Goal: Task Accomplishment & Management: Complete application form

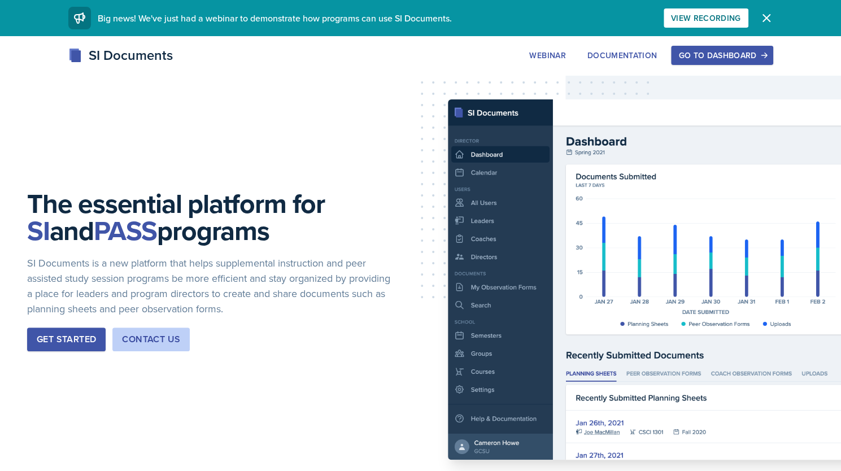
click at [749, 56] on div "Go to Dashboard" at bounding box center [721, 55] width 87 height 9
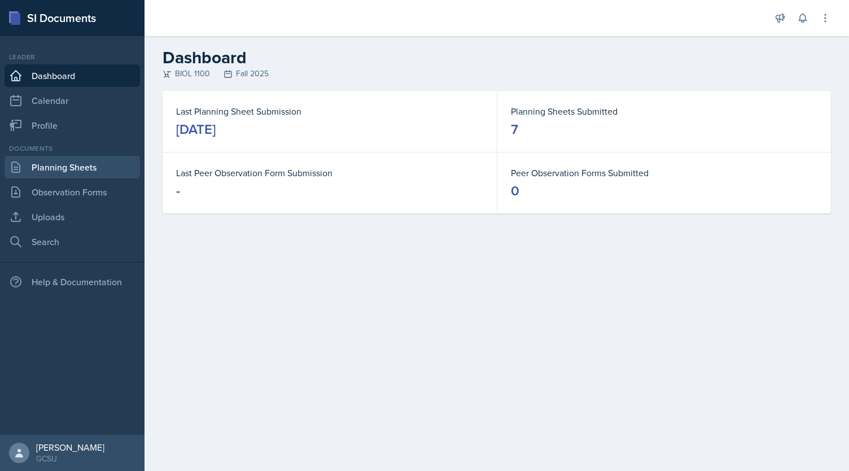
click at [70, 162] on link "Planning Sheets" at bounding box center [73, 167] width 136 height 23
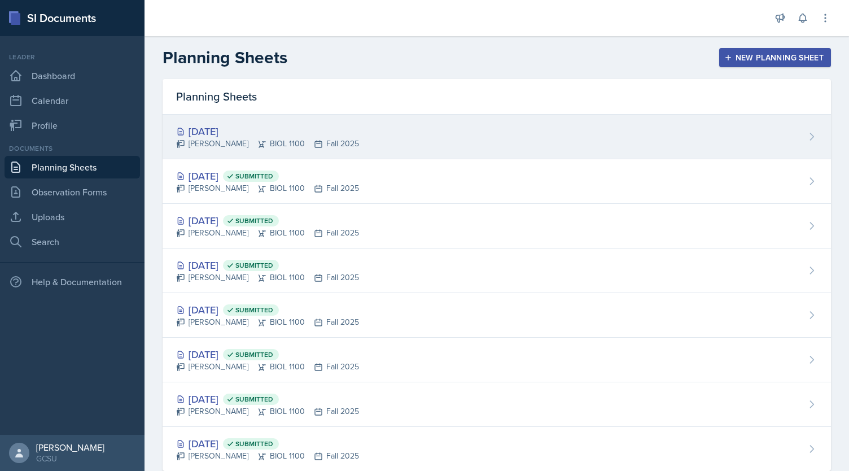
click at [226, 128] on div "[DATE]" at bounding box center [267, 131] width 183 height 15
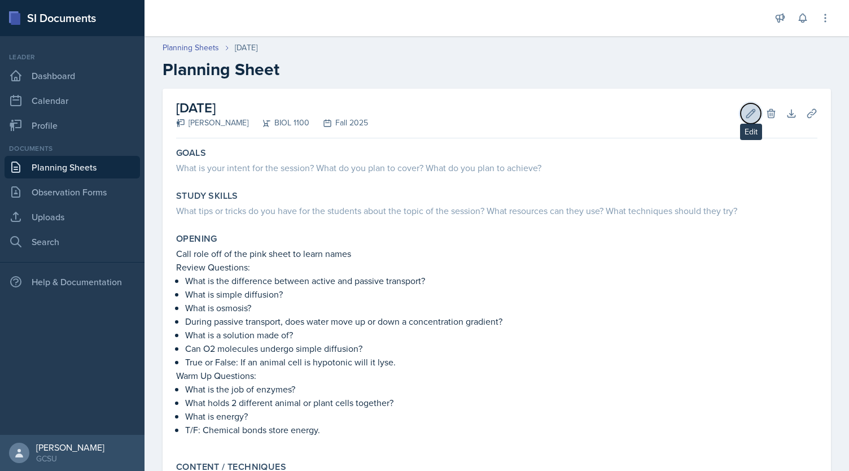
click at [745, 118] on icon at bounding box center [750, 113] width 11 height 11
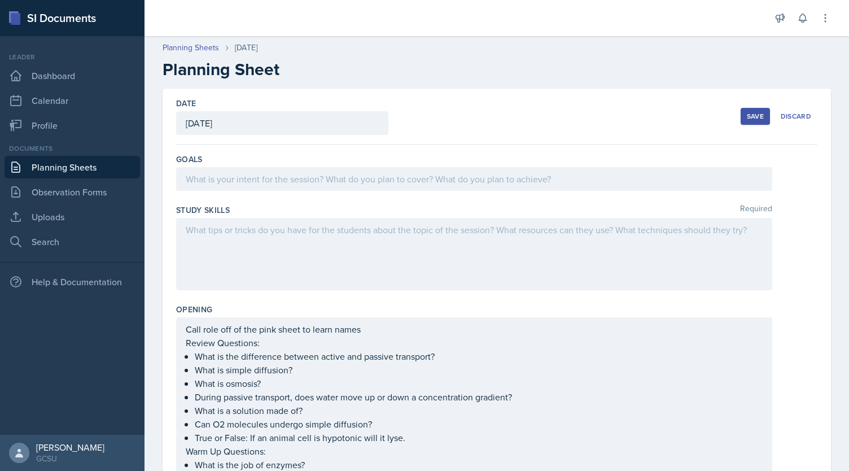
click at [505, 269] on div at bounding box center [474, 254] width 596 height 72
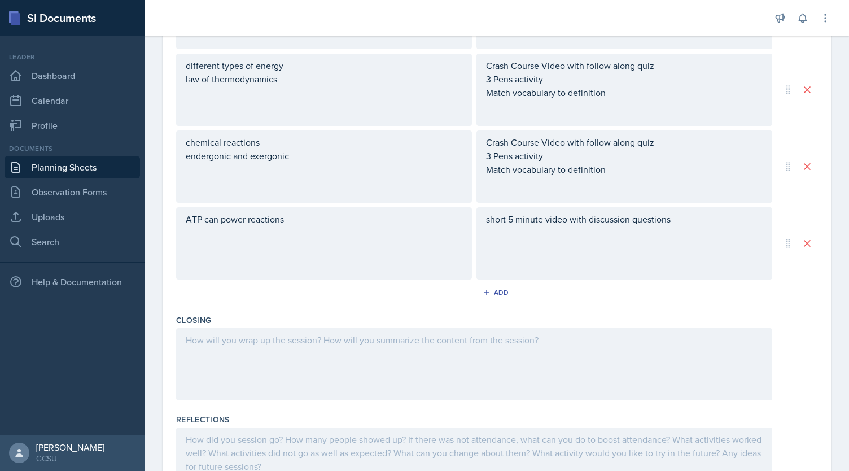
scroll to position [750, 0]
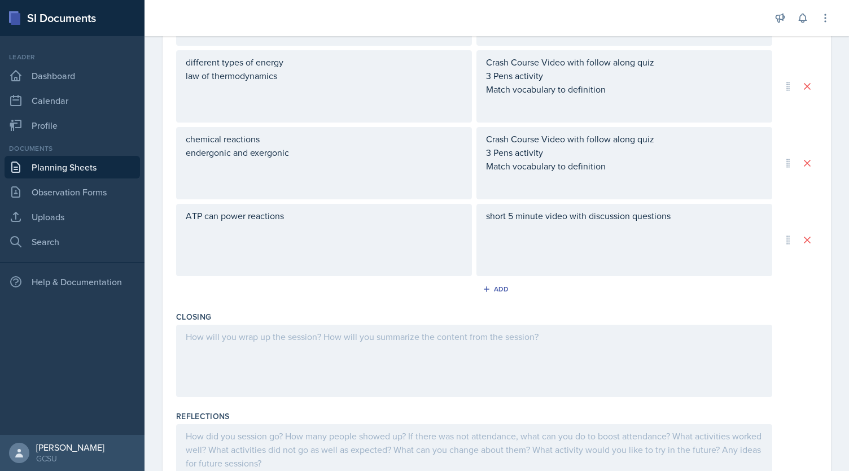
click at [269, 370] on div at bounding box center [474, 361] width 596 height 72
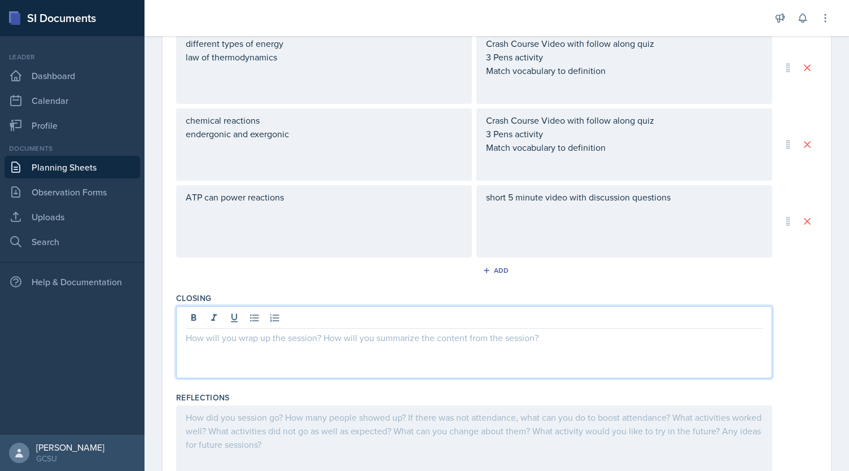
scroll to position [819, 0]
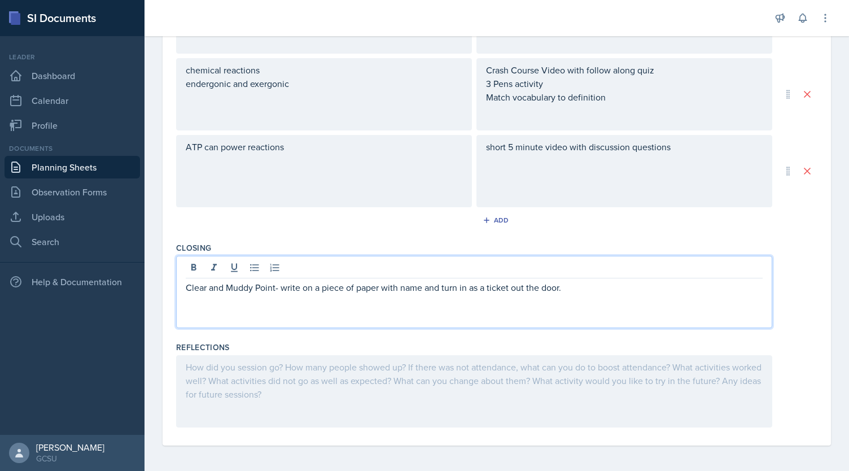
click at [411, 407] on div at bounding box center [474, 391] width 596 height 72
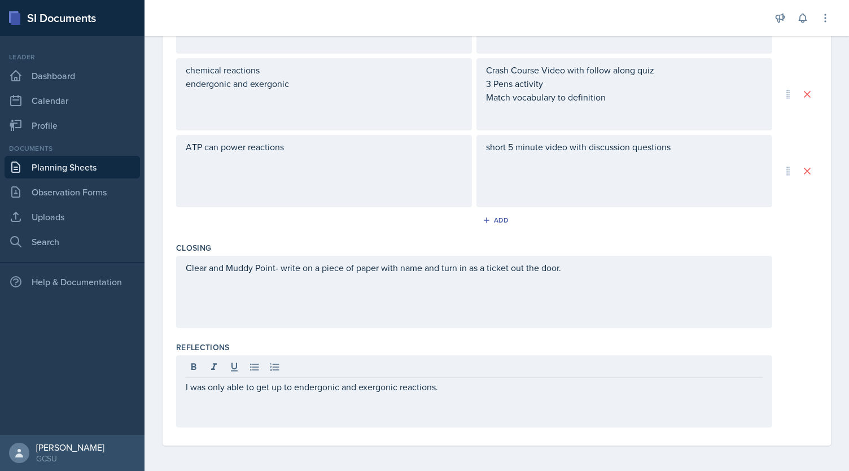
click at [593, 268] on div "Clear and Muddy Point- write on a piece of paper with name and turn in as a tic…" at bounding box center [474, 292] width 596 height 72
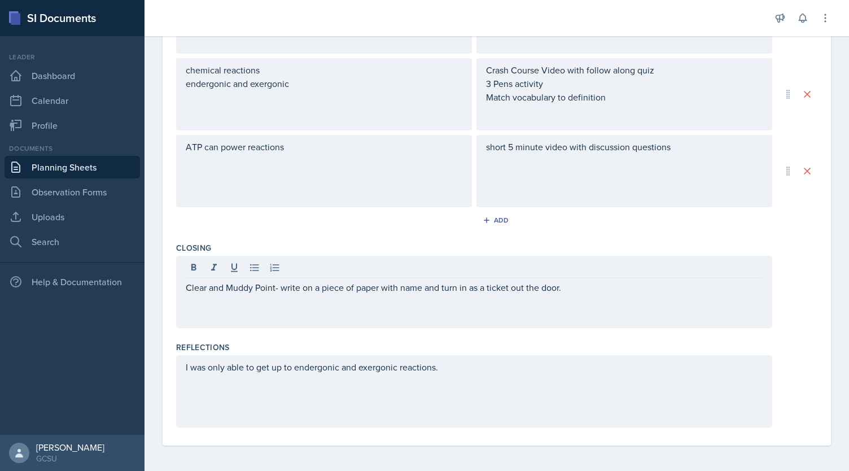
click at [460, 355] on div "I was only able to get up to endergonic and exergonic reactions." at bounding box center [474, 391] width 596 height 72
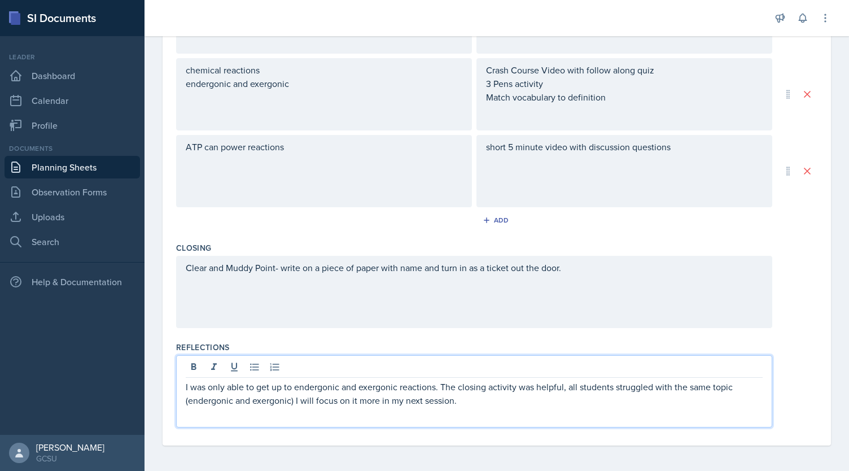
click at [186, 384] on p "I was only able to get up to endergonic and exergonic reactions. The closing ac…" at bounding box center [474, 393] width 577 height 27
click at [520, 413] on div "I was only able to get up to endergonic and exergonic reactions. The closing ac…" at bounding box center [474, 391] width 596 height 72
click at [538, 397] on p "I was only able to get up to endergonic and exergonic reactions. The closing ac…" at bounding box center [474, 393] width 577 height 27
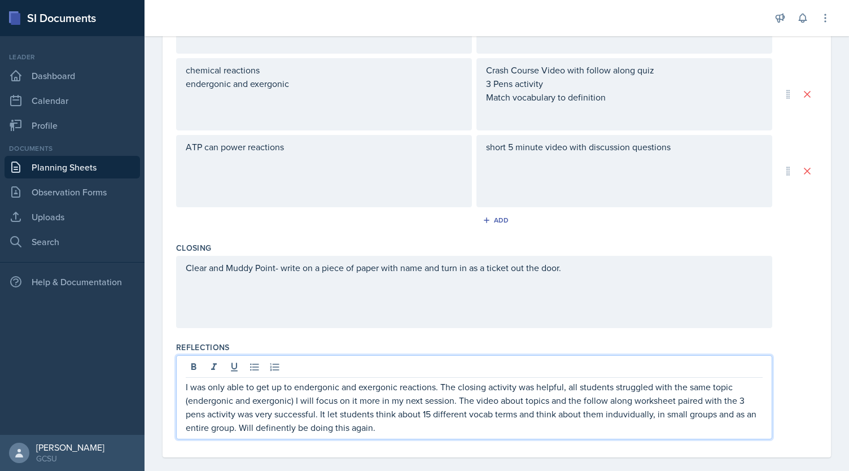
click at [290, 424] on p "I was only able to get up to endergonic and exergonic reactions. The closing ac…" at bounding box center [474, 407] width 577 height 54
click at [616, 411] on p "I was only able to get up to endergonic and exergonic reactions. The closing ac…" at bounding box center [474, 407] width 577 height 54
click at [623, 411] on p "I was only able to get up to endergonic and exergonic reactions. The closing ac…" at bounding box center [474, 407] width 577 height 54
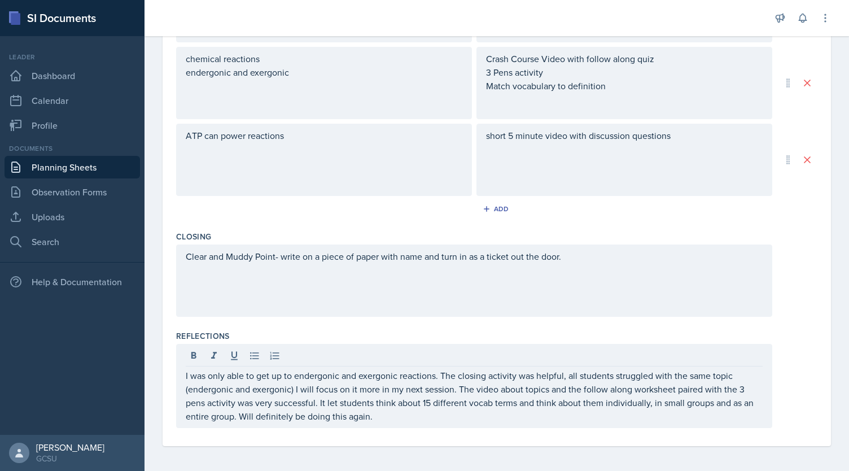
click at [443, 423] on div "I was only able to get up to endergonic and exergonic reactions. The closing ac…" at bounding box center [474, 386] width 596 height 84
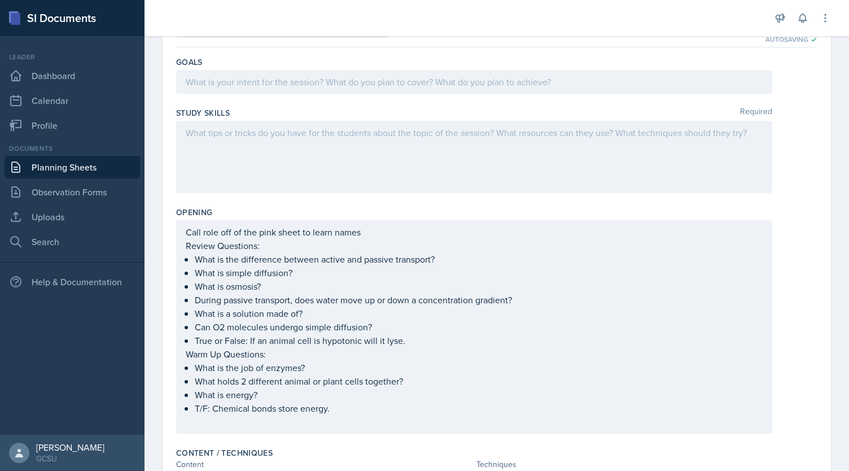
scroll to position [98, 0]
click at [477, 146] on div at bounding box center [474, 156] width 596 height 72
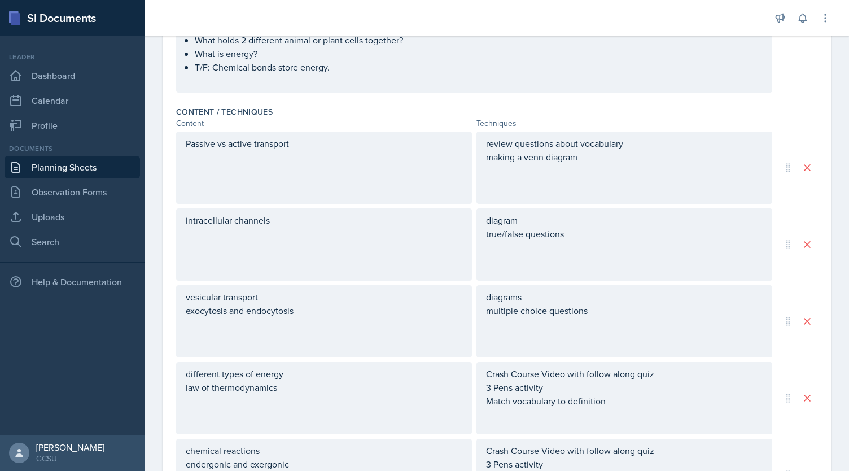
drag, startPoint x: 465, startPoint y: 191, endPoint x: 434, endPoint y: 280, distance: 93.4
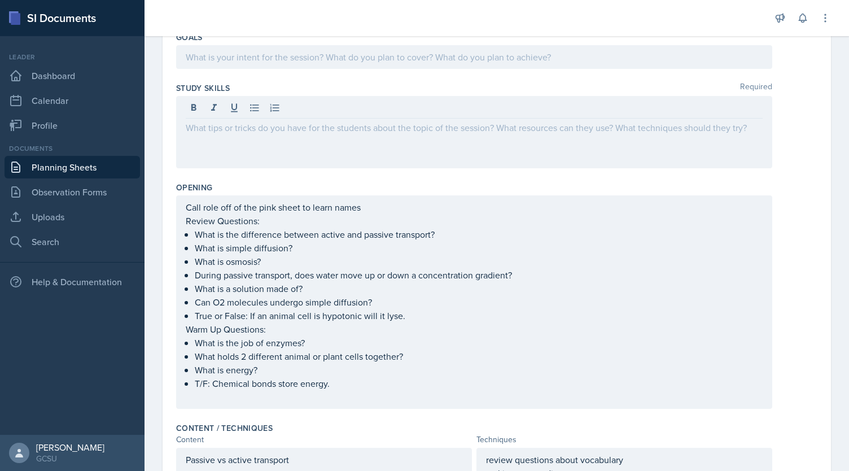
scroll to position [0, 0]
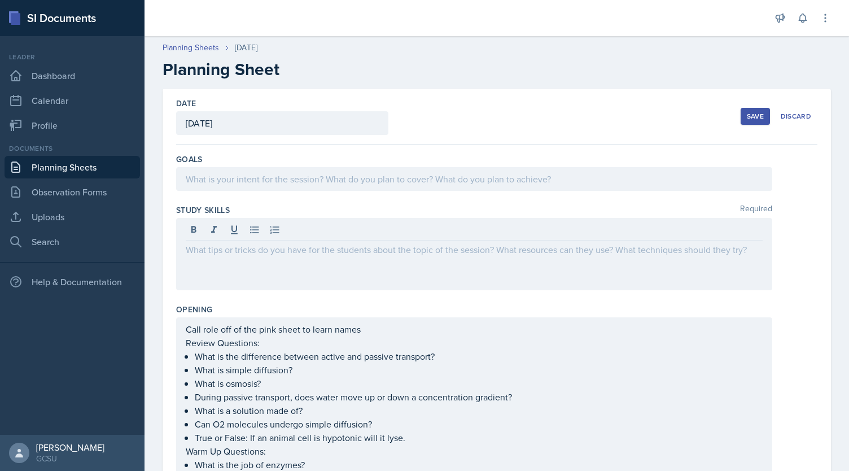
click at [234, 190] on div "Goals" at bounding box center [497, 174] width 642 height 51
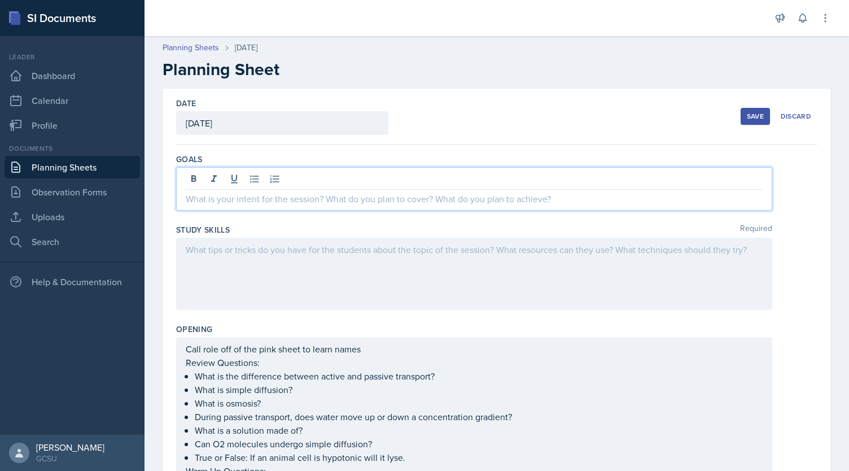
click at [248, 180] on div at bounding box center [474, 188] width 596 height 43
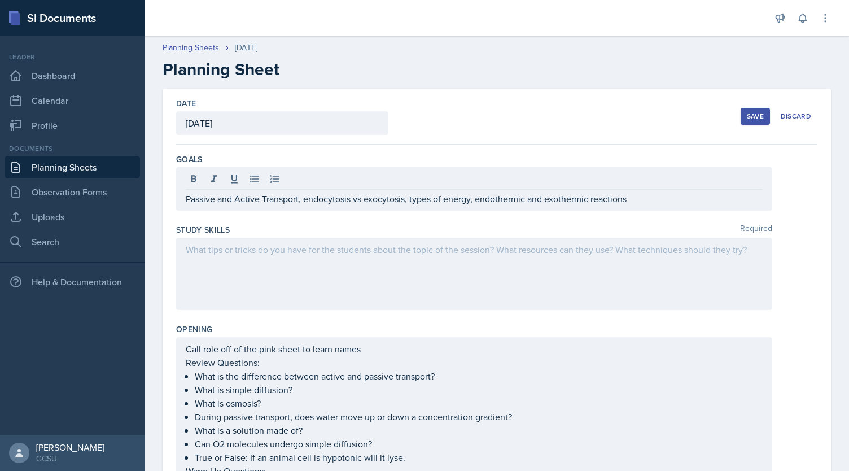
click at [247, 255] on div at bounding box center [474, 274] width 596 height 72
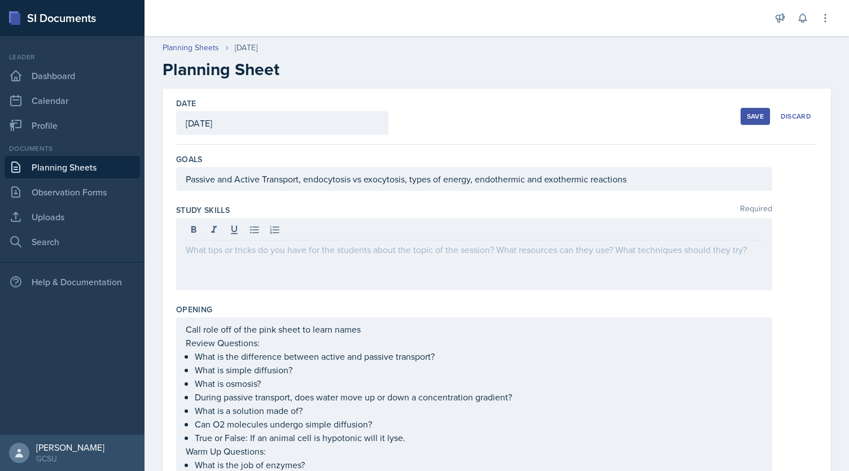
click at [356, 260] on div at bounding box center [474, 254] width 596 height 72
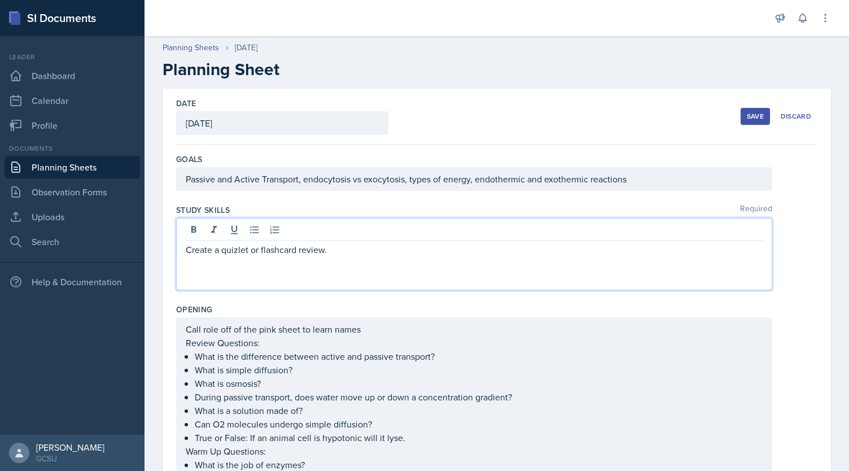
click at [746, 110] on button "Save" at bounding box center [755, 116] width 29 height 17
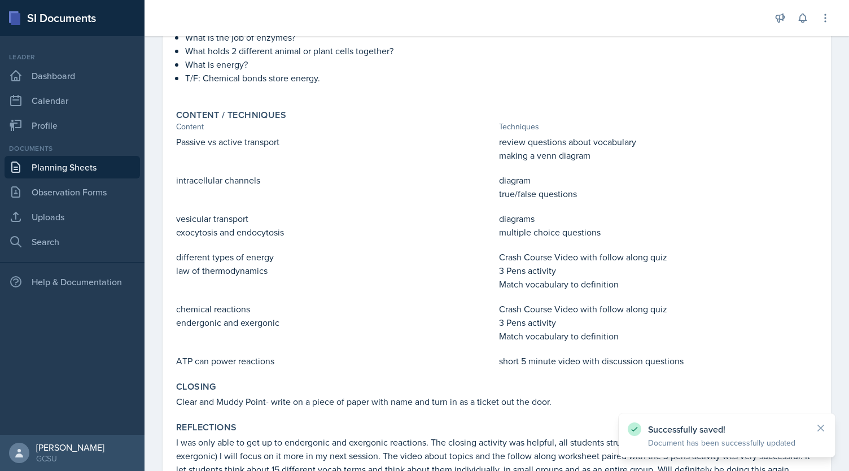
scroll to position [430, 0]
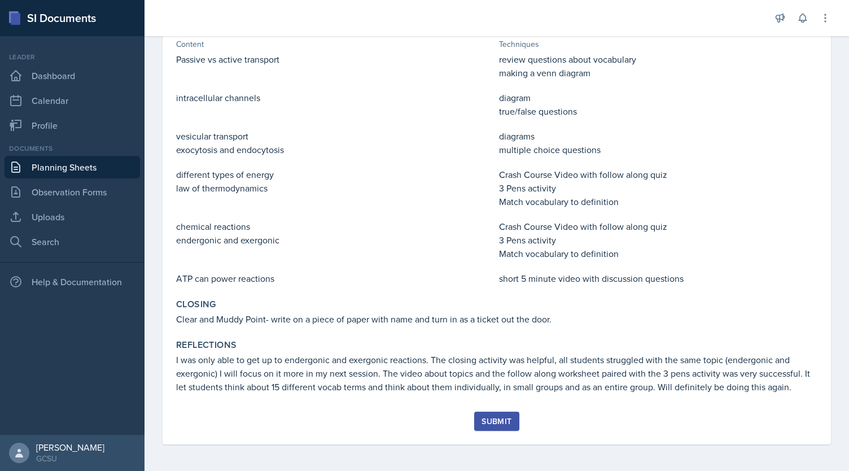
click at [496, 427] on button "Submit" at bounding box center [496, 421] width 45 height 19
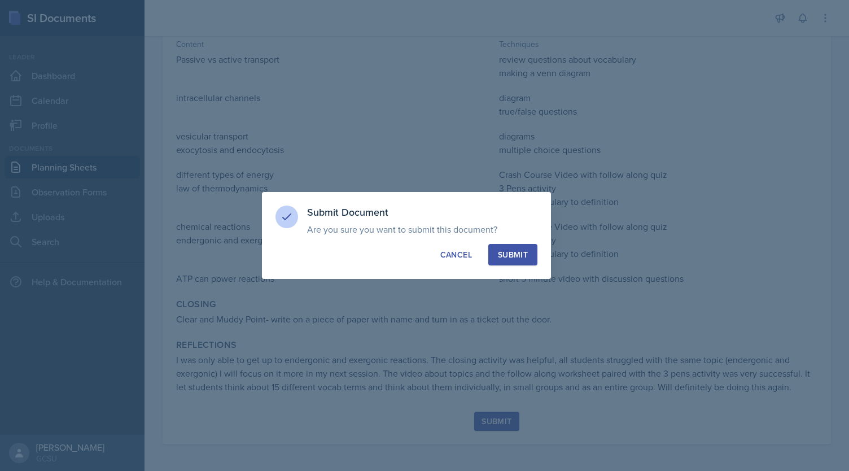
click at [515, 255] on div "Submit" at bounding box center [513, 254] width 30 height 11
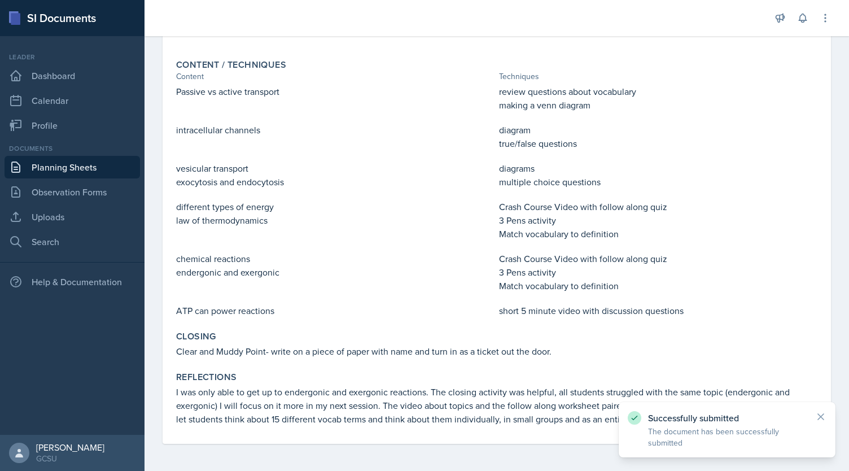
scroll to position [398, 0]
